Goal: Find specific page/section: Find specific page/section

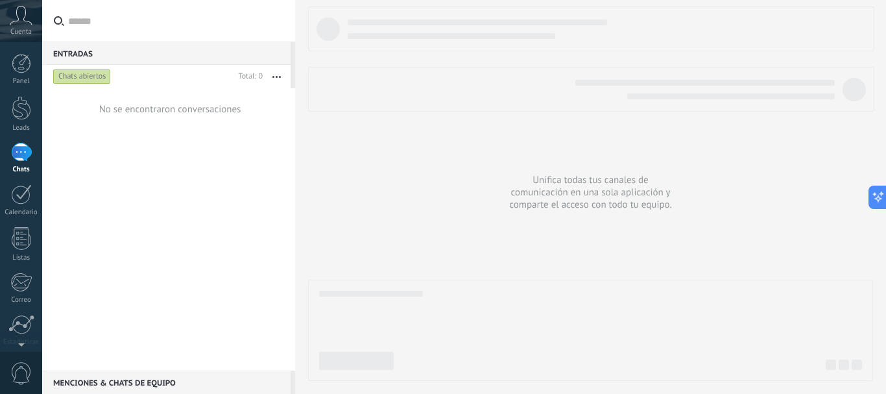
click at [380, 227] on div at bounding box center [590, 193] width 565 height 374
click at [29, 156] on div at bounding box center [21, 152] width 21 height 19
click at [23, 125] on div "Leads" at bounding box center [22, 128] width 38 height 8
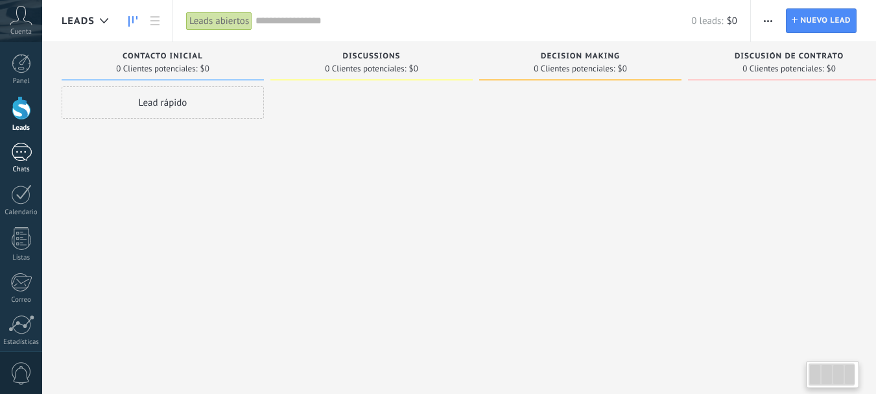
click at [19, 154] on div at bounding box center [21, 152] width 21 height 19
